Goal: Transaction & Acquisition: Purchase product/service

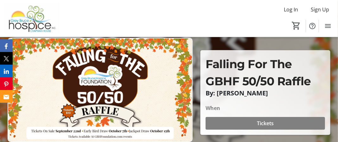
scroll to position [63, 0]
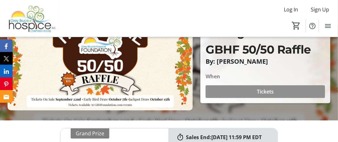
click at [264, 91] on span "Tickets" at bounding box center [265, 92] width 17 height 8
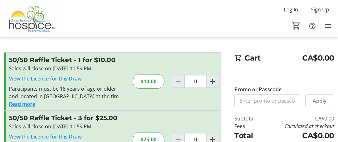
scroll to position [32, 0]
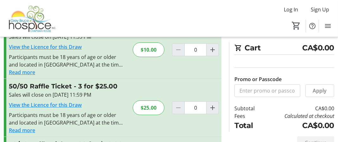
click at [151, 109] on div "$25.00" at bounding box center [149, 107] width 32 height 15
click at [198, 108] on input "0" at bounding box center [195, 107] width 22 height 13
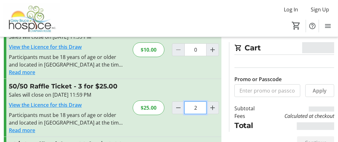
type input "25"
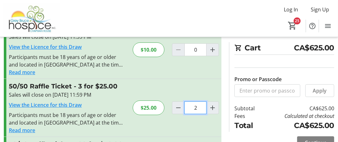
type input "0"
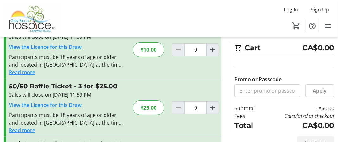
click at [153, 108] on div "$25.00" at bounding box center [149, 107] width 32 height 15
click at [213, 106] on mat-icon "Increment by one" at bounding box center [213, 108] width 8 height 8
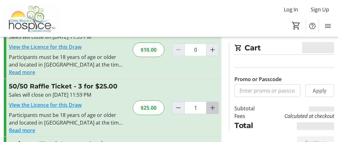
click at [213, 106] on mat-icon "Increment by one" at bounding box center [213, 108] width 8 height 8
type input "4"
type input "3"
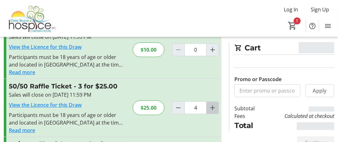
click at [213, 106] on mat-icon "Increment by one" at bounding box center [213, 108] width 8 height 8
type input "5"
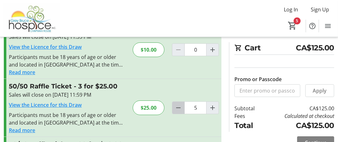
click at [179, 107] on mat-icon "Decrement by one" at bounding box center [178, 108] width 8 height 8
type input "2"
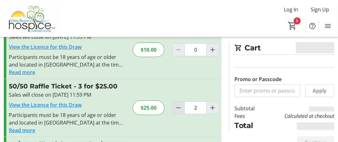
type input "2"
click at [179, 107] on mat-icon "Decrement by one" at bounding box center [178, 108] width 8 height 8
type input "1"
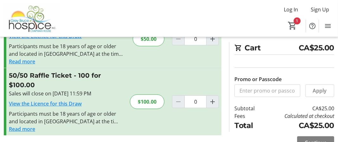
scroll to position [95, 0]
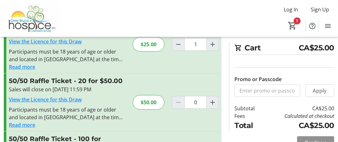
click at [323, 139] on span "Continue" at bounding box center [315, 143] width 22 height 8
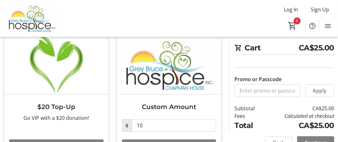
scroll to position [171, 0]
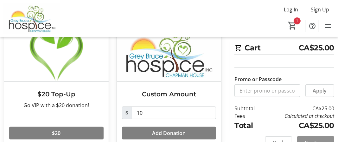
click at [315, 137] on span at bounding box center [315, 142] width 37 height 15
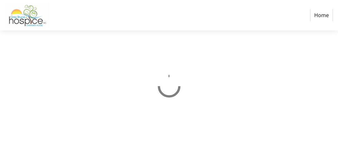
select select "CA"
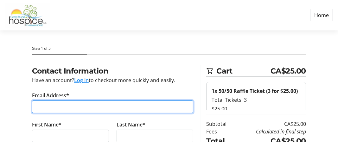
click at [39, 104] on input "Email Address*" at bounding box center [112, 106] width 161 height 13
type input "[EMAIL_ADDRESS][PERSON_NAME][DOMAIN_NAME]"
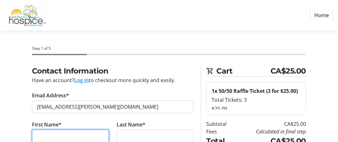
click at [61, 135] on input "First Name*" at bounding box center [70, 135] width 77 height 13
type input "[PERSON_NAME]"
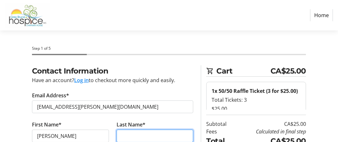
type input "[PERSON_NAME]"
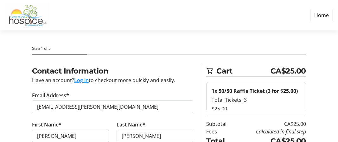
type input "980 9thAve A E"
type input "[PERSON_NAME] SOUND"
type input "N4K 6Y5"
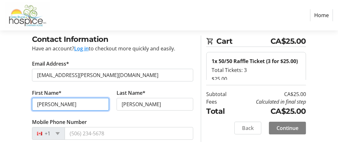
scroll to position [63, 0]
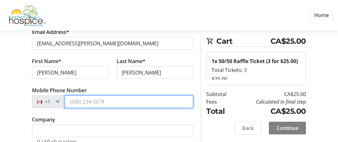
click at [112, 100] on input "Mobile Phone Number" at bounding box center [129, 101] width 129 height 13
type input "[PHONE_NUMBER]"
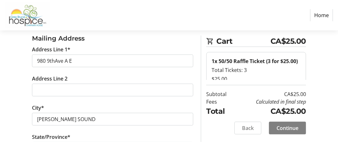
scroll to position [222, 0]
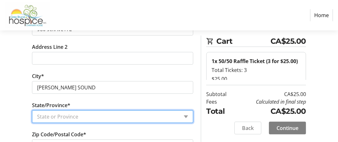
click at [186, 115] on select "State or Province State or Province [GEOGRAPHIC_DATA] [GEOGRAPHIC_DATA] [GEOGRA…" at bounding box center [112, 116] width 161 height 13
select select "ON"
click at [32, 110] on select "State or Province State or Province [GEOGRAPHIC_DATA] [GEOGRAPHIC_DATA] [GEOGRA…" at bounding box center [112, 116] width 161 height 13
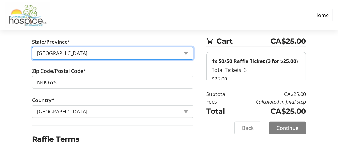
scroll to position [316, 0]
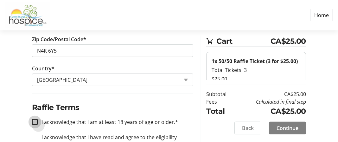
click at [35, 120] on input "I acknowledge that I am at least 18 years of age or older.*" at bounding box center [35, 122] width 6 height 6
checkbox input "true"
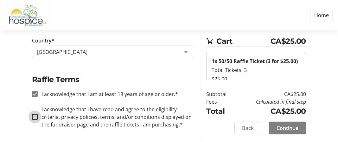
click at [34, 114] on input "I acknowledge that I have read and agree to the eligibility criteria, privacy p…" at bounding box center [35, 117] width 6 height 6
checkbox input "true"
click at [287, 126] on span "Continue" at bounding box center [287, 128] width 22 height 8
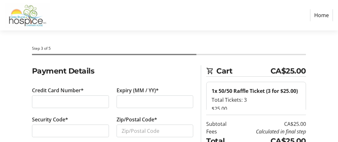
scroll to position [32, 0]
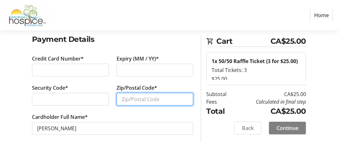
click at [160, 98] on input "Zip/Postal Code*" at bounding box center [154, 99] width 77 height 13
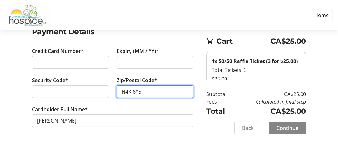
type input "N4K 6Y5"
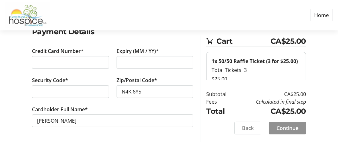
click at [295, 127] on span "Continue" at bounding box center [287, 128] width 22 height 8
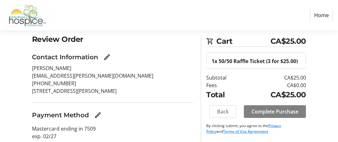
scroll to position [53, 0]
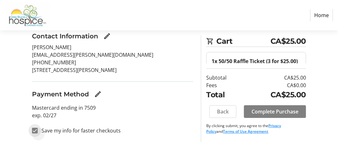
click at [36, 129] on input "Save my info for faster checkouts" at bounding box center [35, 131] width 6 height 6
checkbox input "false"
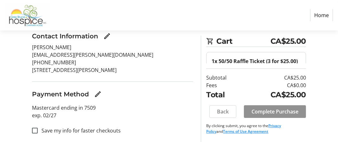
click at [273, 112] on span "Complete Purchase" at bounding box center [274, 112] width 47 height 8
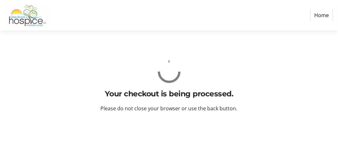
scroll to position [0, 0]
